Goal: Transaction & Acquisition: Purchase product/service

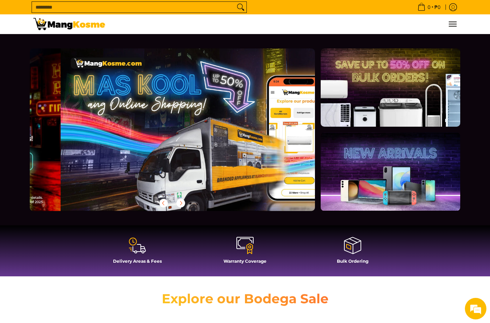
scroll to position [0, 285]
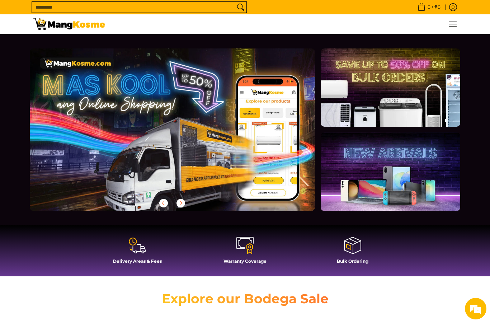
click at [240, 7] on icon "Search" at bounding box center [240, 7] width 11 height 11
click at [456, 24] on span "Menu" at bounding box center [452, 24] width 9 height 0
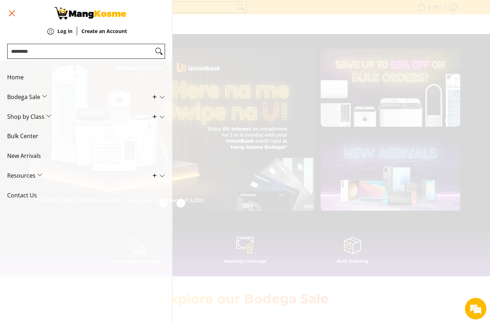
scroll to position [0, 570]
click at [37, 100] on span "Bodega Sale" at bounding box center [80, 97] width 147 height 20
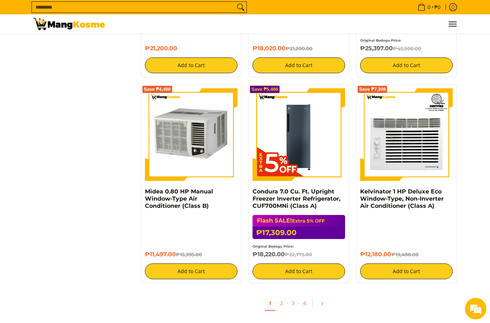
scroll to position [1591, 0]
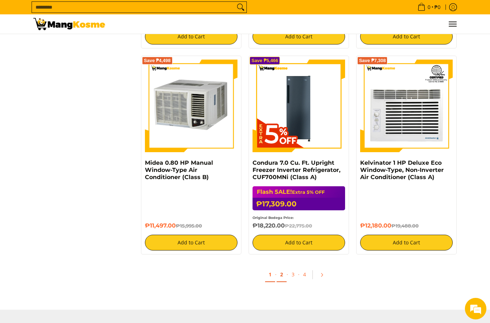
click at [280, 280] on link "2" at bounding box center [282, 274] width 10 height 15
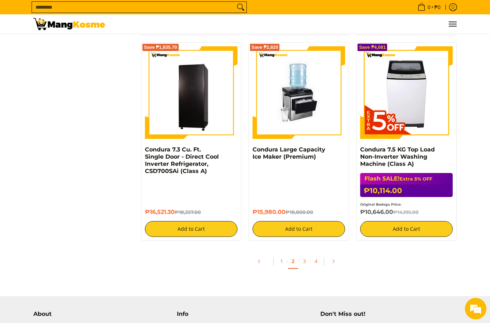
scroll to position [1517, 0]
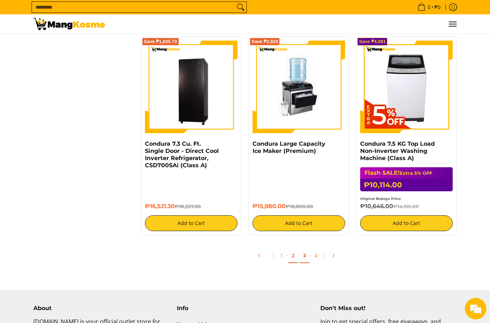
click at [304, 255] on link "3" at bounding box center [305, 255] width 10 height 15
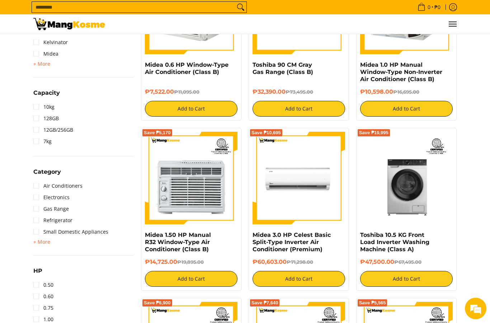
scroll to position [489, 0]
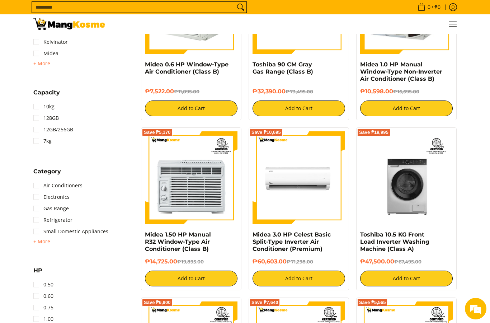
click at [333, 195] on img at bounding box center [299, 177] width 93 height 93
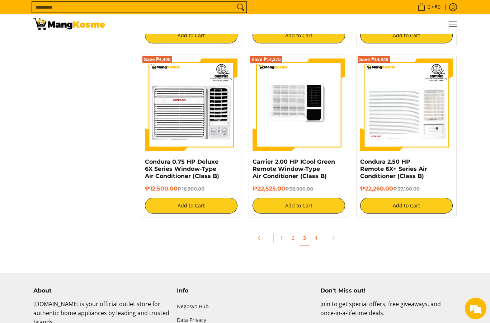
scroll to position [1428, 0]
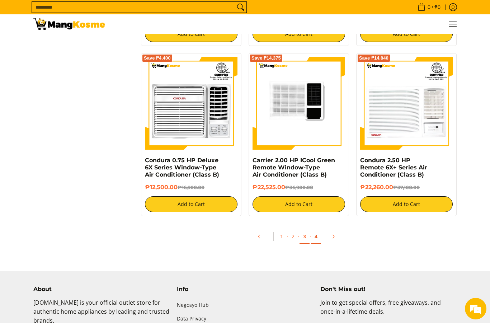
click at [315, 241] on link "4" at bounding box center [316, 236] width 10 height 15
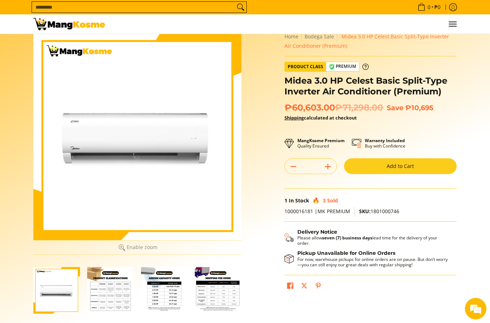
scroll to position [16, 0]
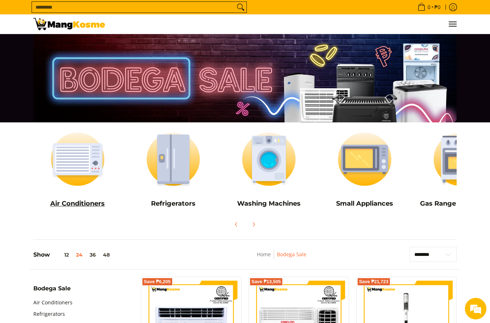
click at [78, 161] on img at bounding box center [77, 159] width 89 height 66
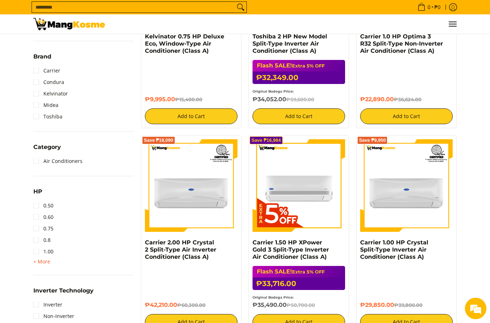
click at [44, 260] on span "+ More" at bounding box center [41, 262] width 17 height 6
click at [38, 284] on link "2.50" at bounding box center [43, 285] width 20 height 11
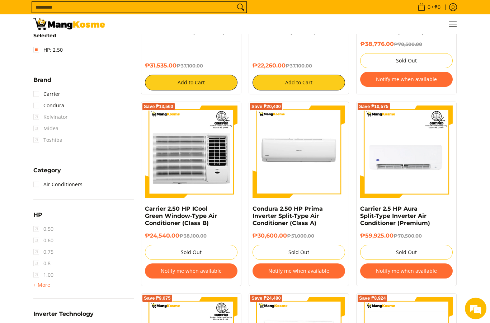
scroll to position [249, 0]
click at [304, 274] on button "Notify me when available" at bounding box center [299, 270] width 93 height 15
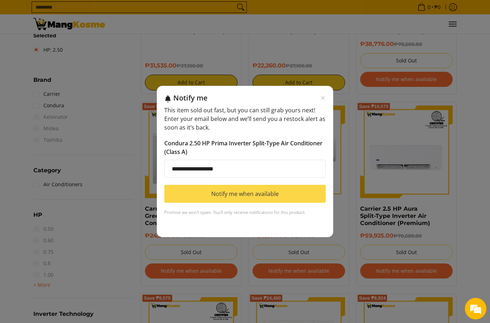
type input "**********"
click at [226, 203] on button "Notify me when available" at bounding box center [244, 194] width 161 height 18
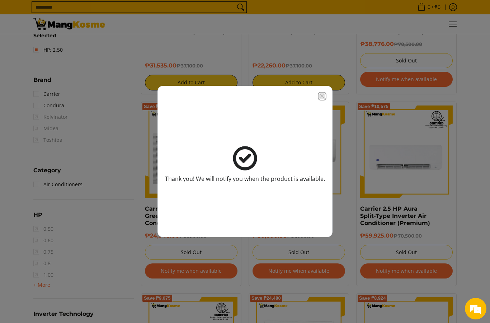
click at [321, 99] on icon "Close modal" at bounding box center [322, 96] width 6 height 6
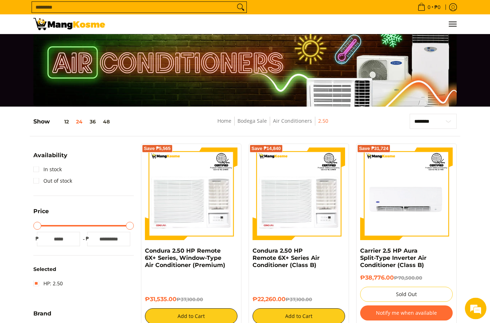
scroll to position [0, 0]
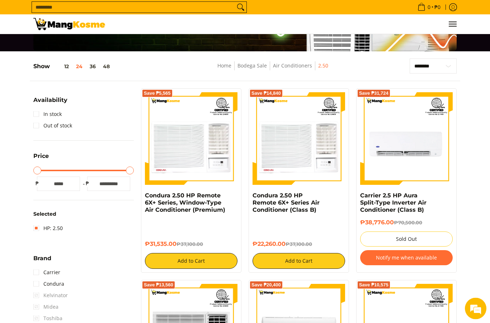
click at [412, 260] on button "Notify me when available" at bounding box center [406, 257] width 93 height 15
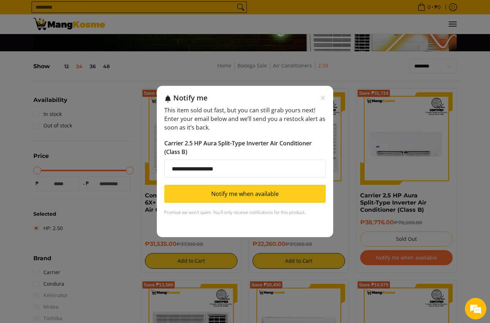
scroll to position [71, 0]
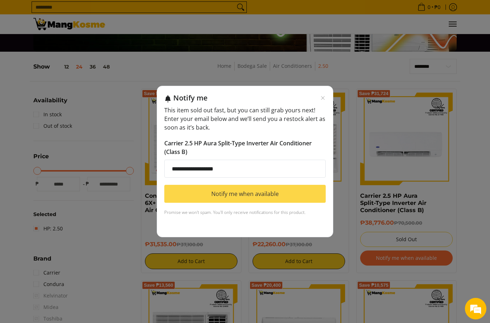
click at [246, 203] on button "Notify me when available" at bounding box center [244, 194] width 161 height 18
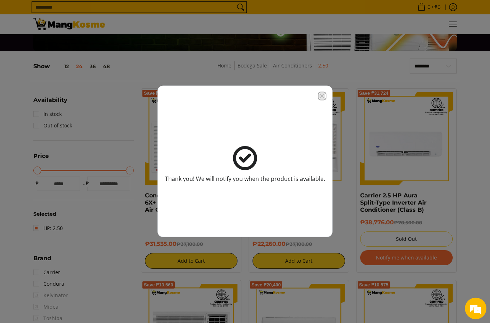
click at [319, 99] on icon "Close modal" at bounding box center [322, 96] width 6 height 6
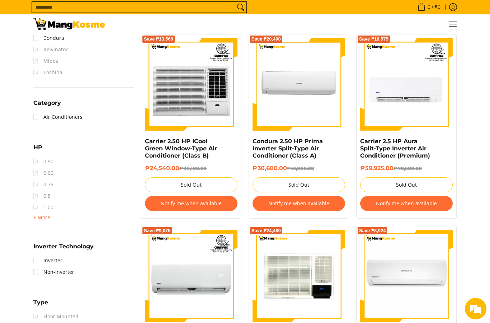
scroll to position [322, 0]
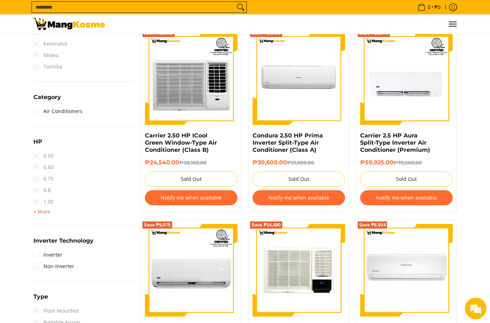
click at [38, 215] on span "+ More" at bounding box center [41, 212] width 17 height 6
click at [30, 226] on div "Availability In stock Out of stock Price Minimum Price Maximum Price Minimum Pr…" at bounding box center [84, 184] width 108 height 694
click at [38, 224] on span "2.00" at bounding box center [43, 224] width 20 height 11
click at [37, 225] on span "2.00" at bounding box center [43, 224] width 20 height 11
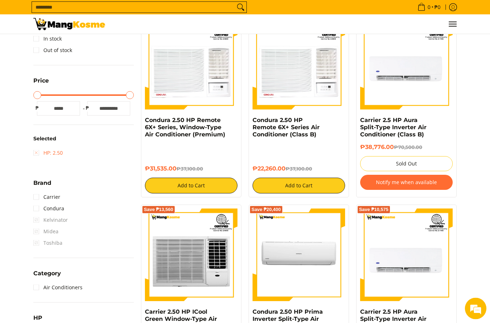
scroll to position [146, 0]
click at [36, 156] on link "HP: 2.50" at bounding box center [47, 152] width 29 height 11
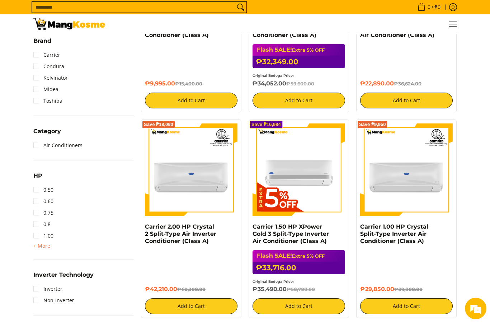
scroll to position [288, 0]
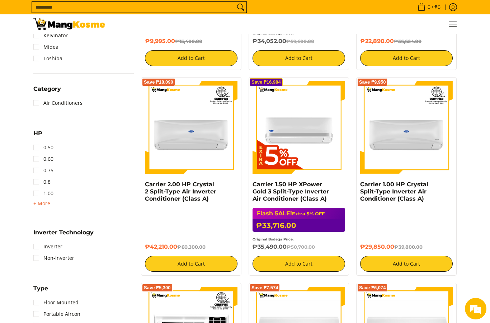
click at [39, 208] on span "+ More - Less" at bounding box center [41, 203] width 17 height 9
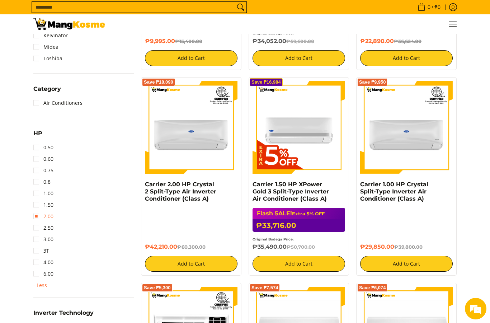
click at [38, 220] on link "2.00" at bounding box center [43, 216] width 20 height 11
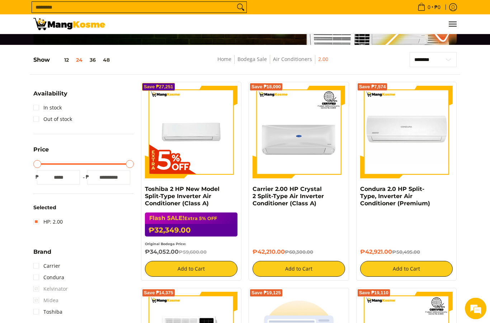
scroll to position [78, 0]
click at [165, 157] on img at bounding box center [191, 132] width 93 height 93
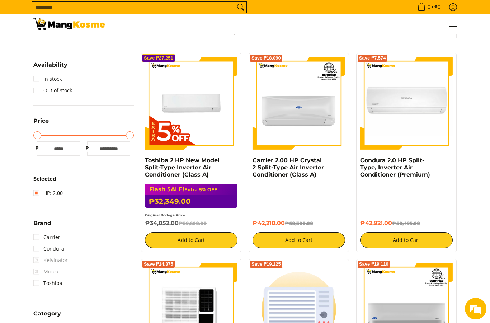
click at [182, 117] on img at bounding box center [191, 103] width 93 height 93
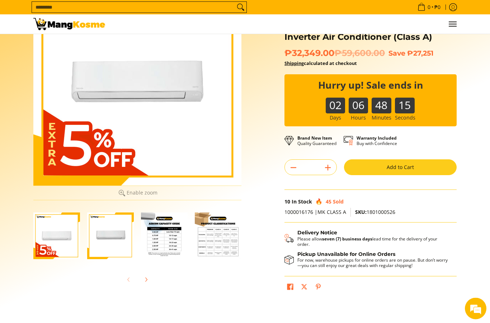
scroll to position [71, 0]
click at [161, 239] on img "Toshiba 2 HP New Model Split-Type Inverter Air Conditioner (Class A)-3" at bounding box center [164, 235] width 47 height 47
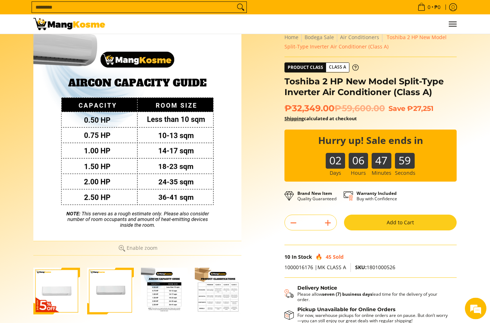
scroll to position [0, 0]
